Goal: Transaction & Acquisition: Subscribe to service/newsletter

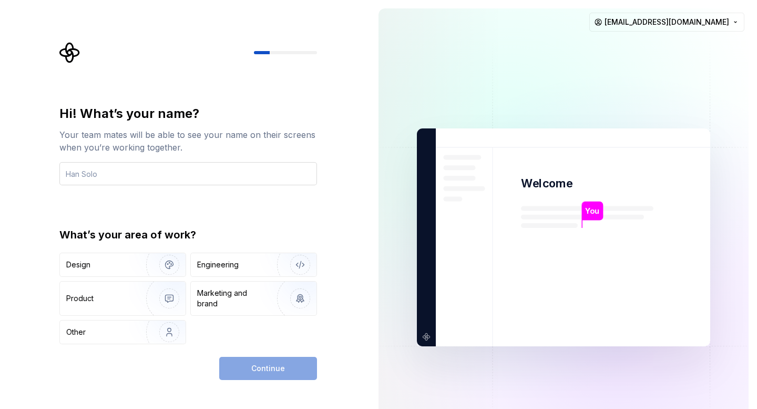
click at [200, 173] on input "text" at bounding box center [188, 173] width 258 height 23
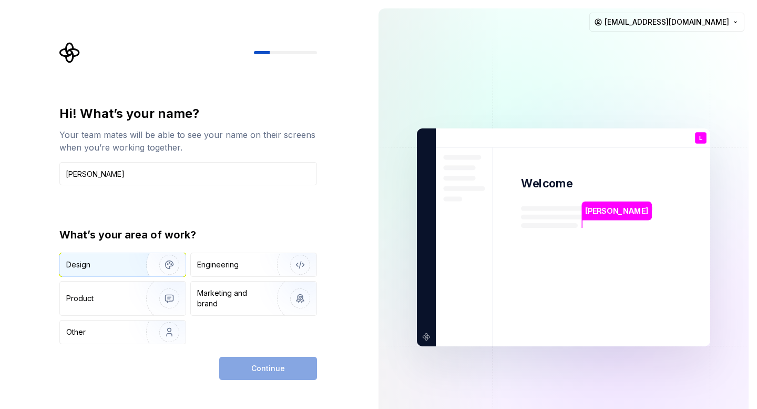
type input "Laura"
click at [111, 262] on div "Design" at bounding box center [99, 264] width 66 height 11
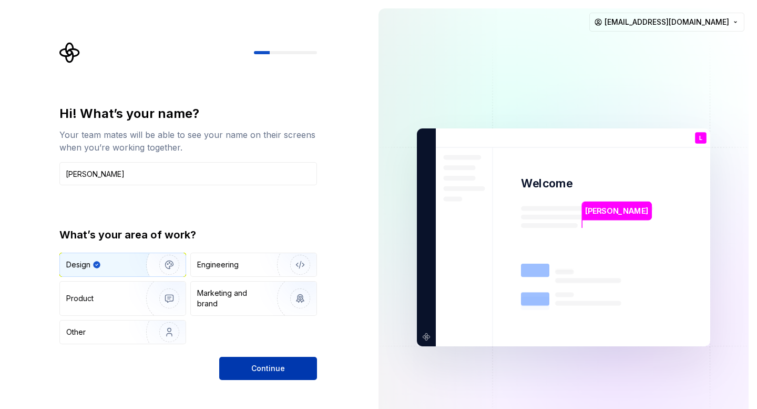
click at [269, 366] on span "Continue" at bounding box center [268, 368] width 34 height 11
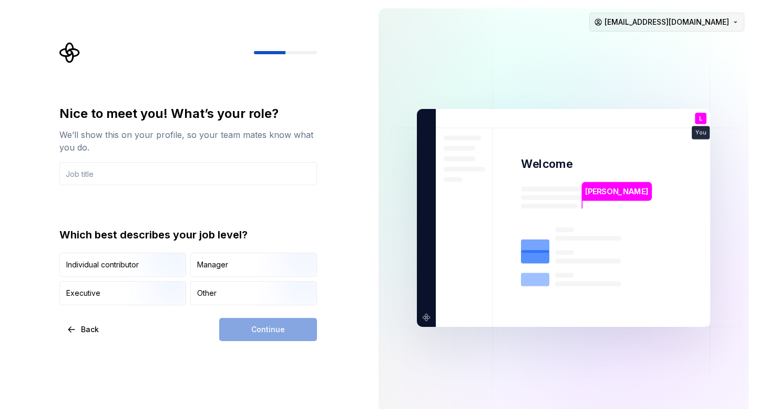
click at [683, 29] on html "Nice to meet you! What’s your role? We’ll show this on your profile, so your te…" at bounding box center [378, 204] width 757 height 409
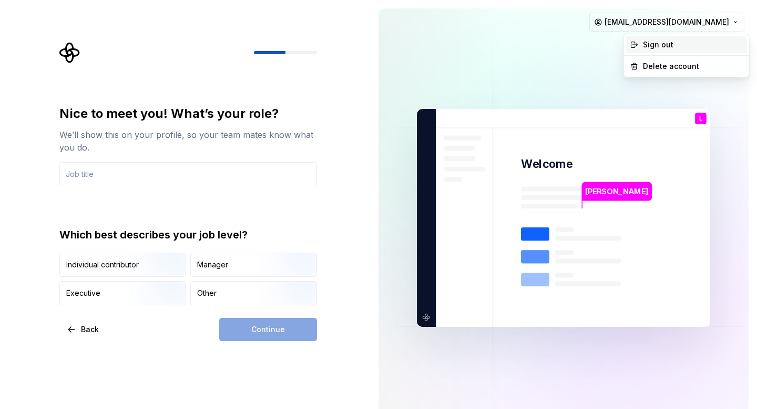
click at [663, 48] on div "Sign out" at bounding box center [693, 44] width 100 height 11
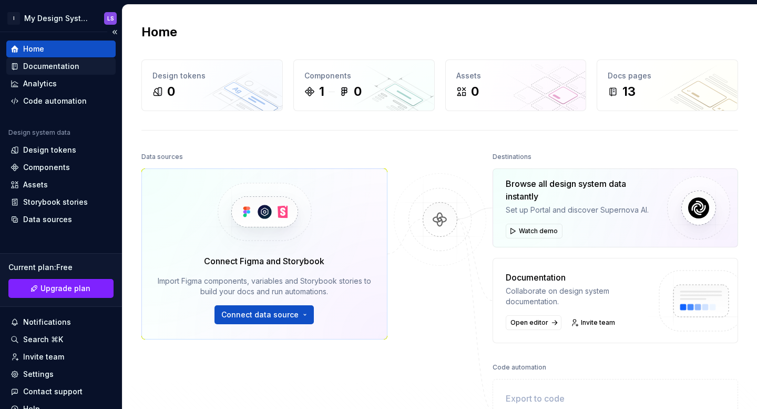
click at [55, 74] on div "Documentation" at bounding box center [60, 66] width 109 height 17
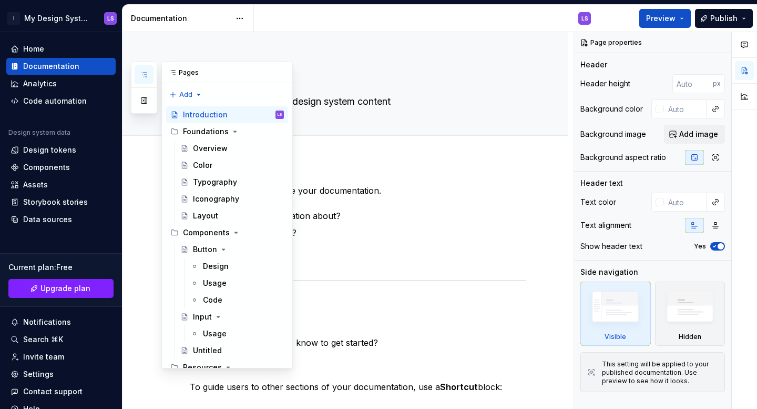
click at [153, 162] on div "Pages Add Accessibility guide for tree Page tree. Navigate the tree with the ar…" at bounding box center [212, 215] width 162 height 307
click at [205, 244] on div "Button" at bounding box center [205, 249] width 24 height 11
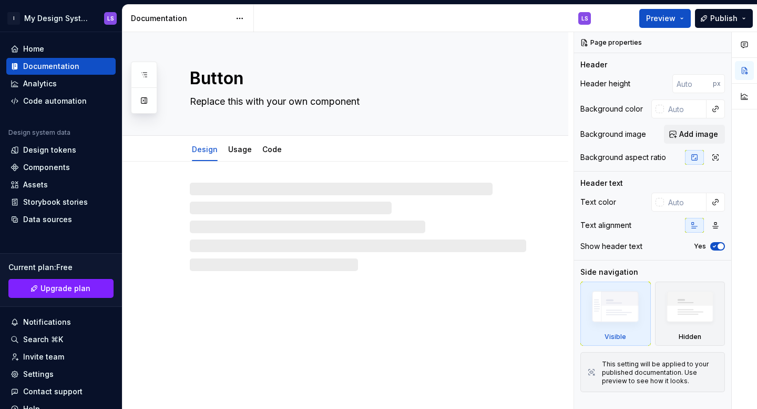
click at [431, 177] on div at bounding box center [346, 215] width 446 height 109
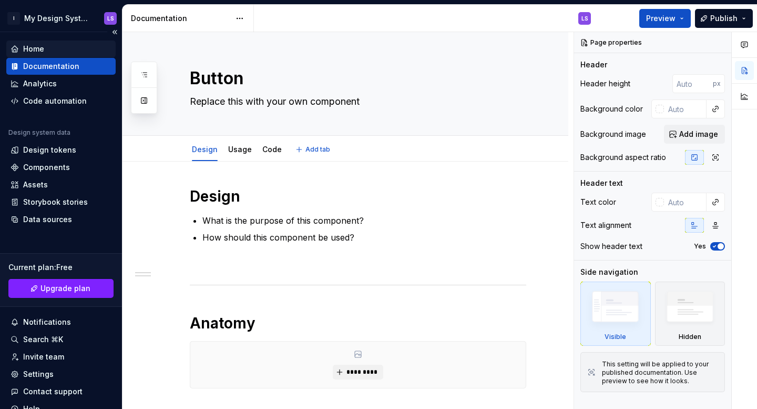
type textarea "*"
click at [78, 289] on span "Upgrade plan" at bounding box center [65, 288] width 50 height 11
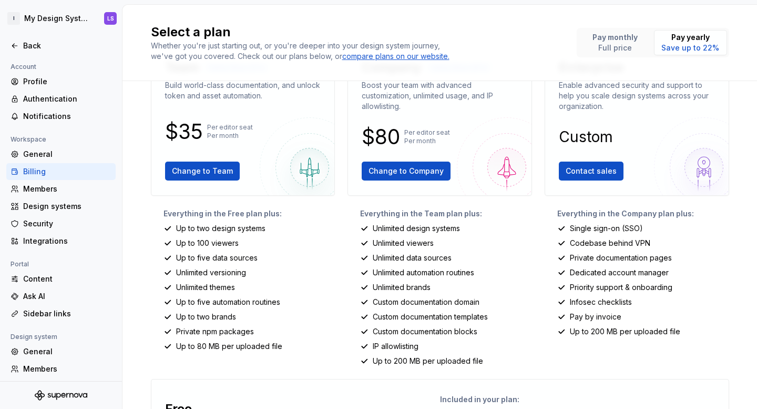
scroll to position [52, 0]
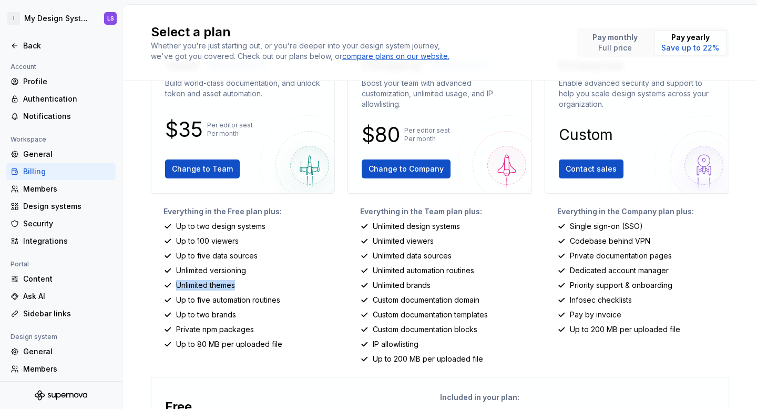
drag, startPoint x: 179, startPoint y: 277, endPoint x: 272, endPoint y: 279, distance: 92.6
click at [272, 279] on div "Everything in the Free plan plus: Up to two design systems Up to 100 viewers Up…" at bounding box center [243, 285] width 185 height 158
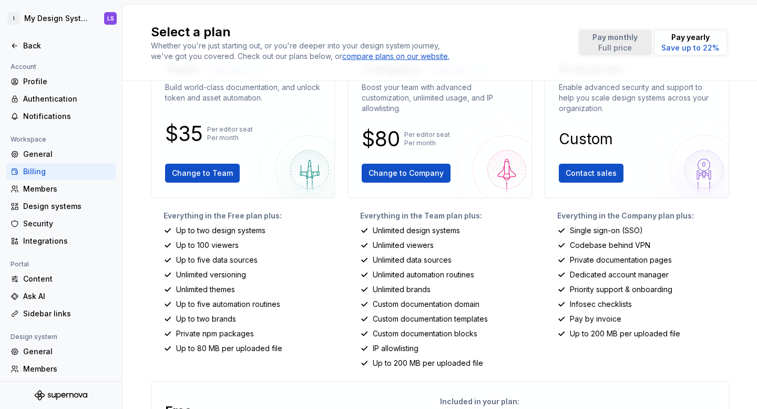
click at [621, 40] on p "Pay monthly" at bounding box center [615, 37] width 45 height 11
click at [667, 33] on p "Pay yearly" at bounding box center [691, 37] width 58 height 11
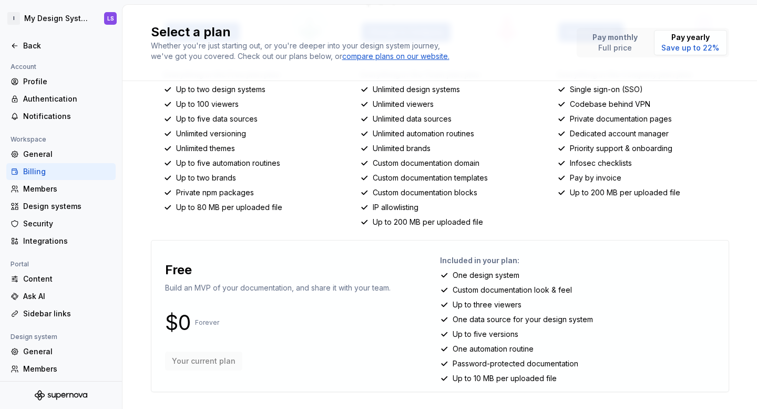
scroll to position [46, 0]
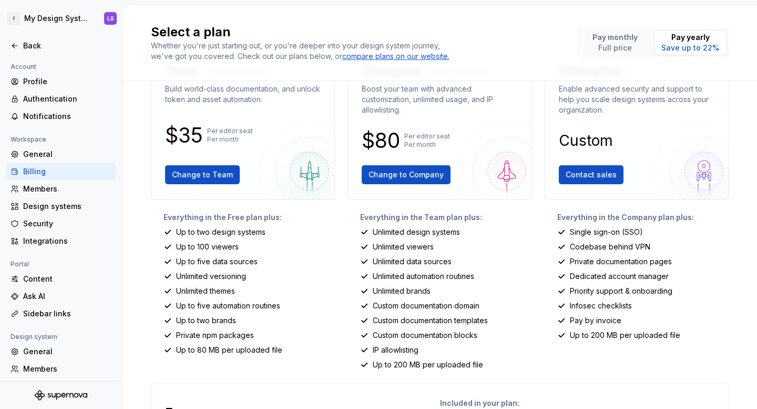
click at [223, 124] on div "Team Yearly (Save 22%) Build world-class documentation, and unlock token and as…" at bounding box center [243, 123] width 167 height 134
click at [200, 182] on button "Change to Team" at bounding box center [202, 174] width 75 height 19
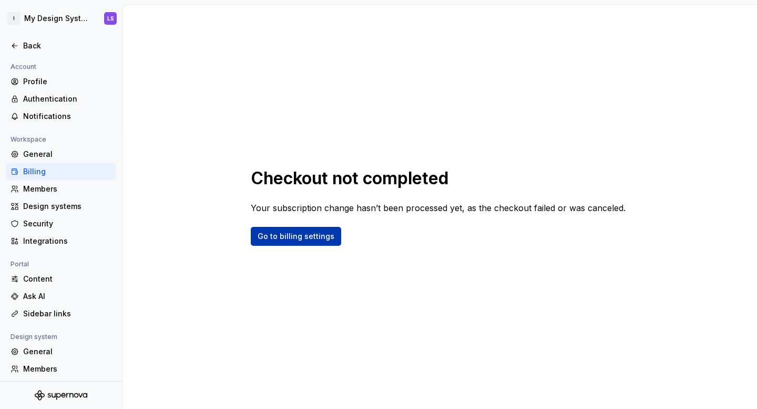
click at [280, 234] on span "Go to billing settings" at bounding box center [296, 236] width 77 height 11
click at [23, 58] on div at bounding box center [61, 57] width 122 height 7
click at [22, 93] on div "Authentication" at bounding box center [60, 98] width 109 height 17
click at [24, 46] on div "Back" at bounding box center [67, 45] width 88 height 11
